Goal: Check status

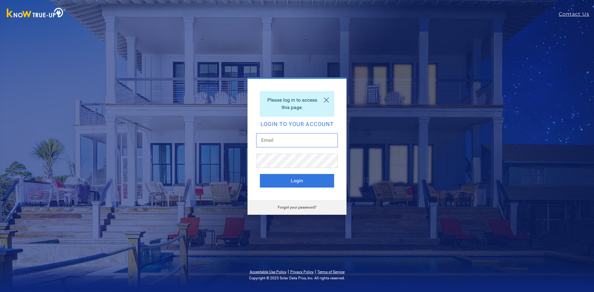
type input "[PERSON_NAME][DOMAIN_NAME][EMAIL_ADDRESS][PERSON_NAME][DOMAIN_NAME]"
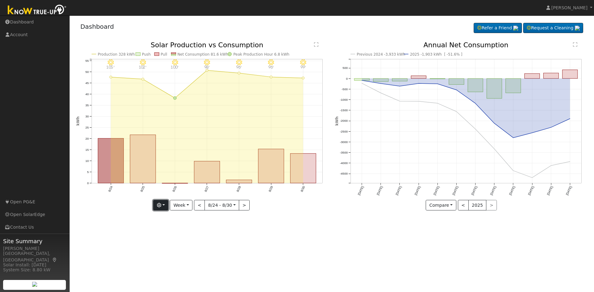
click at [161, 206] on icon "button" at bounding box center [159, 205] width 4 height 4
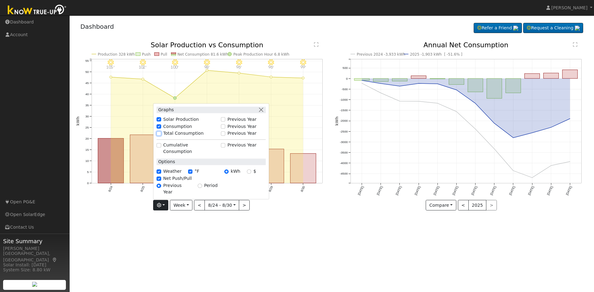
click at [161, 136] on input "Total Consumption" at bounding box center [159, 133] width 4 height 4
checkbox input "true"
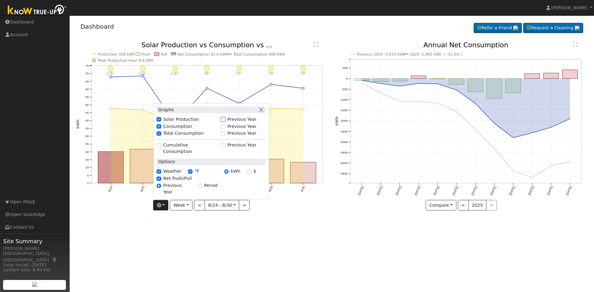
click at [225, 122] on input "Previous Year" at bounding box center [223, 120] width 4 height 4
checkbox input "true"
click at [225, 129] on input "Previous Year" at bounding box center [223, 126] width 4 height 4
checkbox input "true"
checkbox input "false"
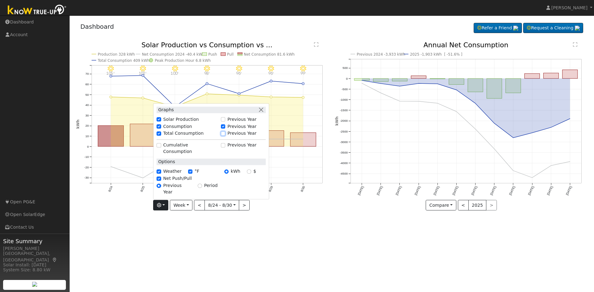
click at [224, 136] on input "Previous Year" at bounding box center [223, 133] width 4 height 4
checkbox input "true"
checkbox input "false"
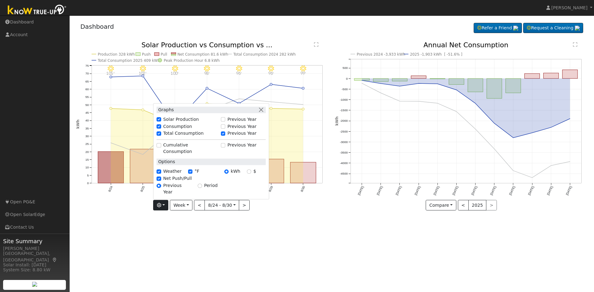
click at [191, 228] on div "User Profile First name Last name Email Email Notifications No Emails No Emails…" at bounding box center [332, 153] width 524 height 277
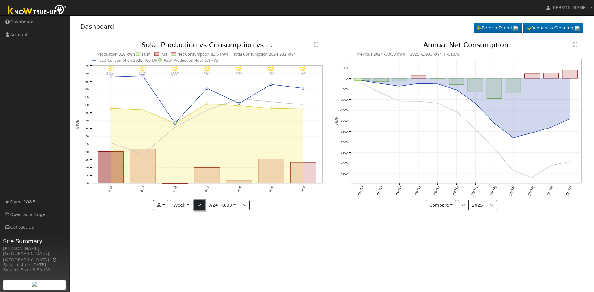
click at [199, 205] on button "<" at bounding box center [199, 205] width 11 height 11
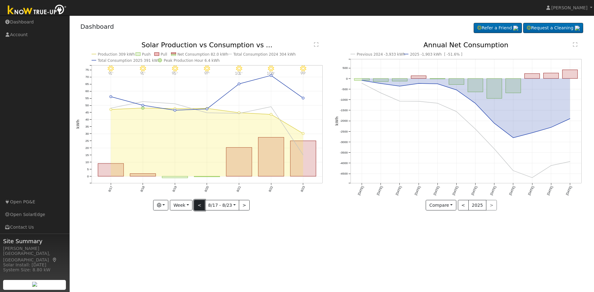
click at [199, 205] on button "<" at bounding box center [199, 205] width 11 height 11
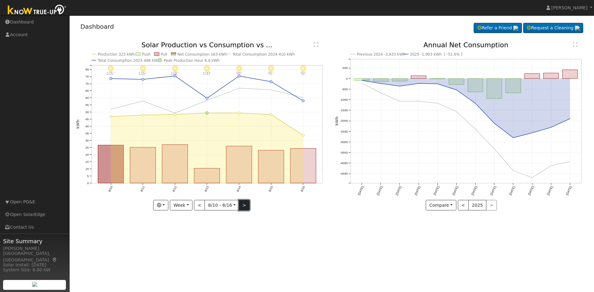
click at [241, 204] on button ">" at bounding box center [244, 205] width 11 height 11
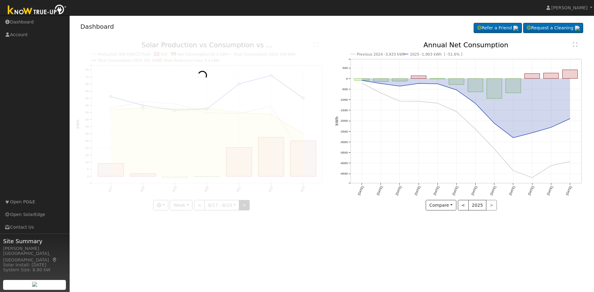
click at [241, 204] on div at bounding box center [202, 126] width 252 height 169
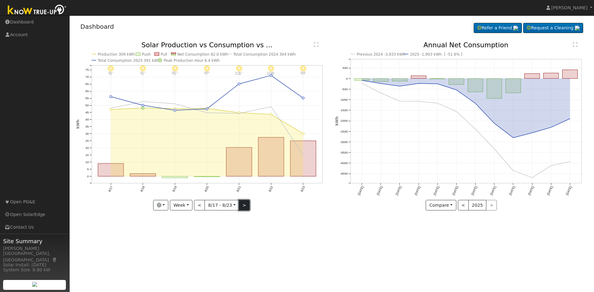
click at [241, 204] on button ">" at bounding box center [244, 205] width 11 height 11
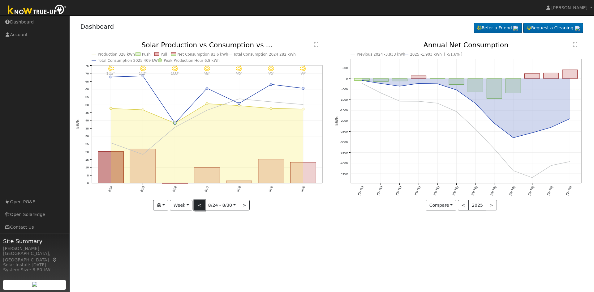
click at [202, 207] on button "<" at bounding box center [199, 205] width 11 height 11
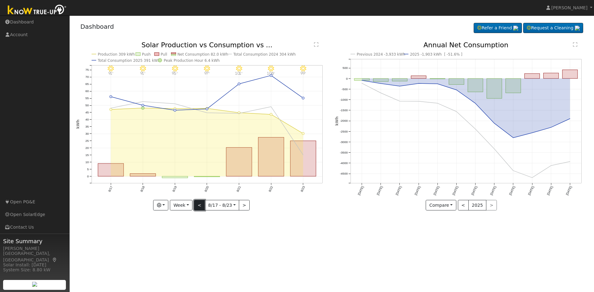
click at [202, 207] on button "<" at bounding box center [199, 205] width 11 height 11
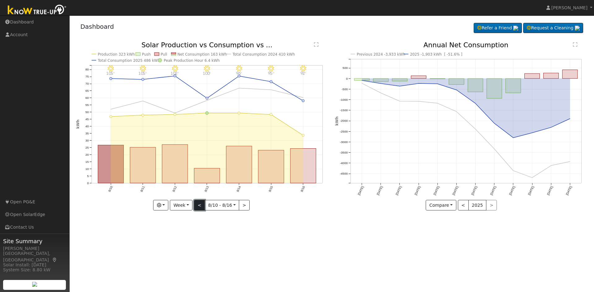
click at [202, 207] on button "<" at bounding box center [199, 205] width 11 height 11
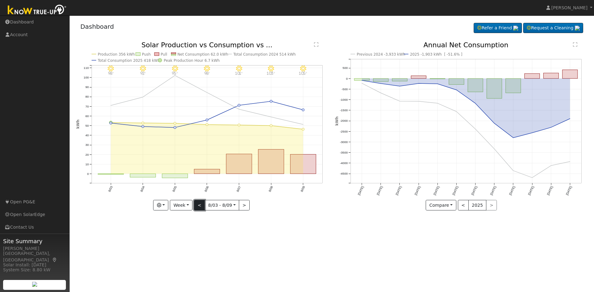
click at [202, 207] on button "<" at bounding box center [199, 205] width 11 height 11
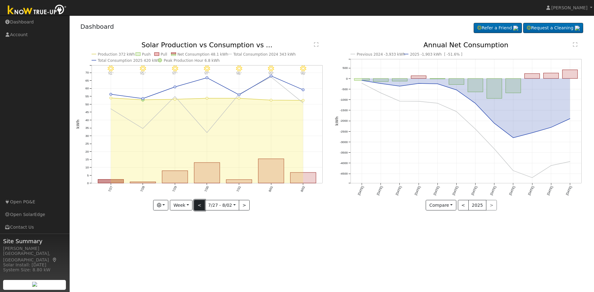
click at [202, 207] on button "<" at bounding box center [199, 205] width 11 height 11
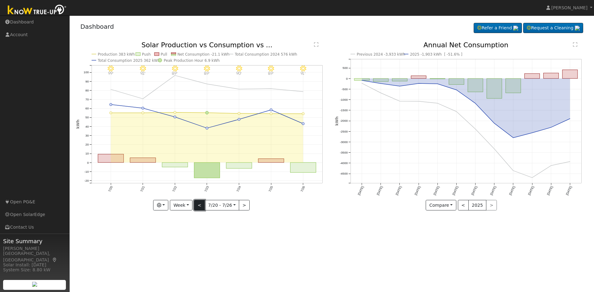
click at [202, 207] on button "<" at bounding box center [199, 205] width 11 height 11
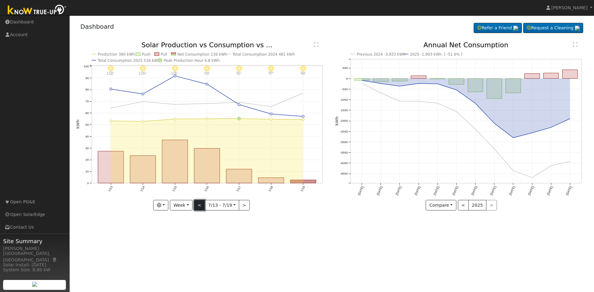
click at [202, 207] on button "<" at bounding box center [199, 205] width 11 height 11
type input "2025-07-06"
